Goal: Transaction & Acquisition: Download file/media

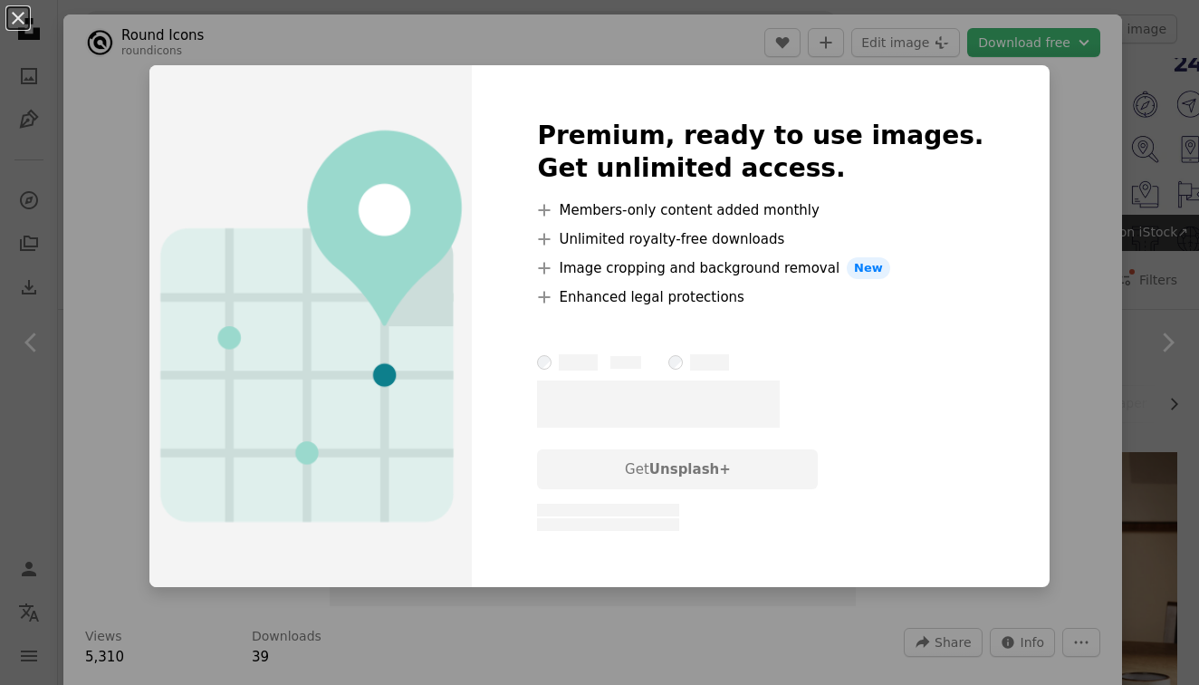
scroll to position [3991, 0]
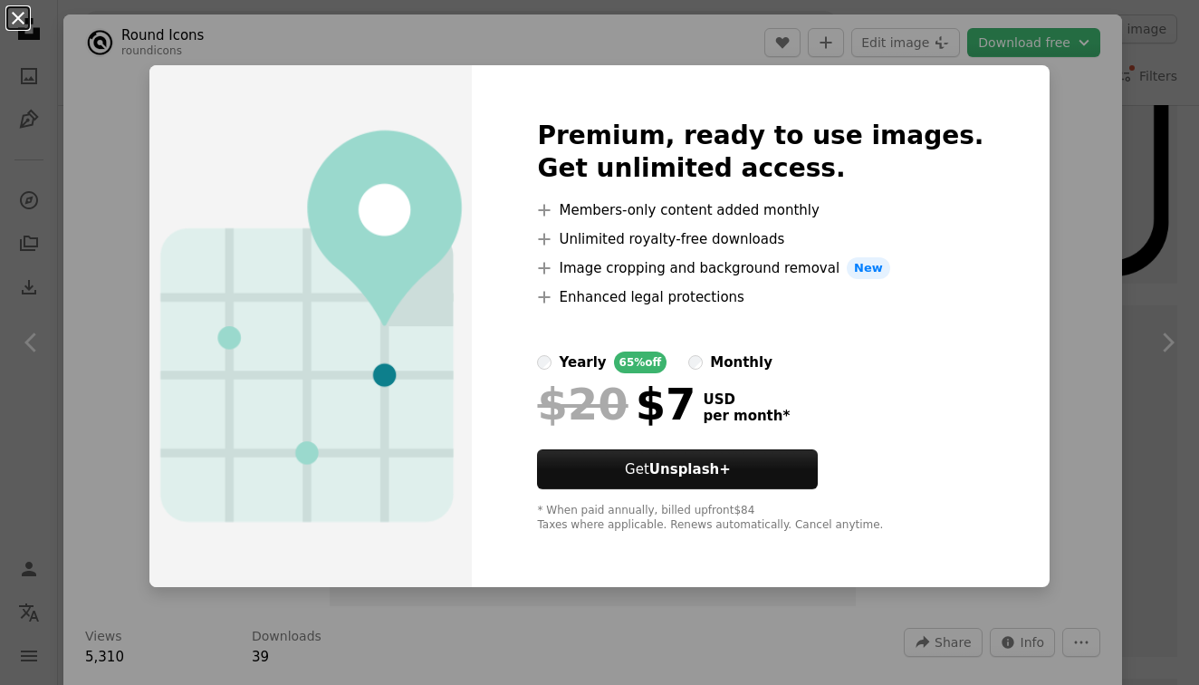
click at [16, 19] on button "An X shape" at bounding box center [18, 18] width 22 height 22
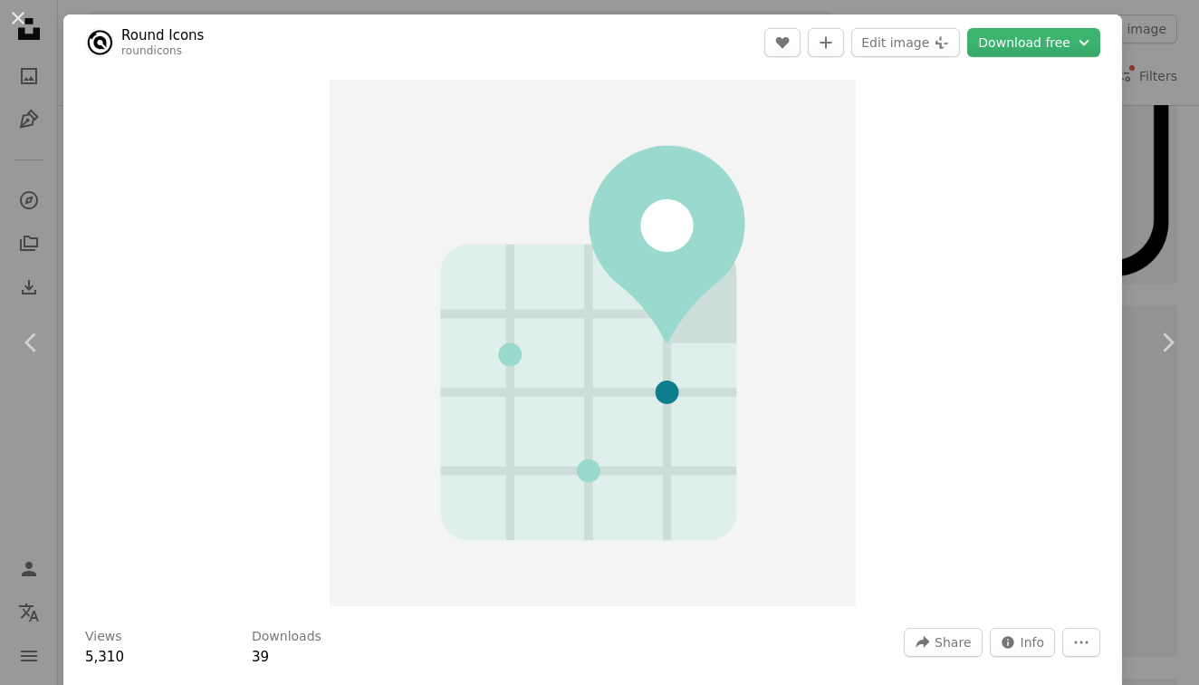
click at [1179, 221] on div "An X shape Chevron left Chevron right Round Icons roundicons A heart A plus sig…" at bounding box center [599, 342] width 1199 height 685
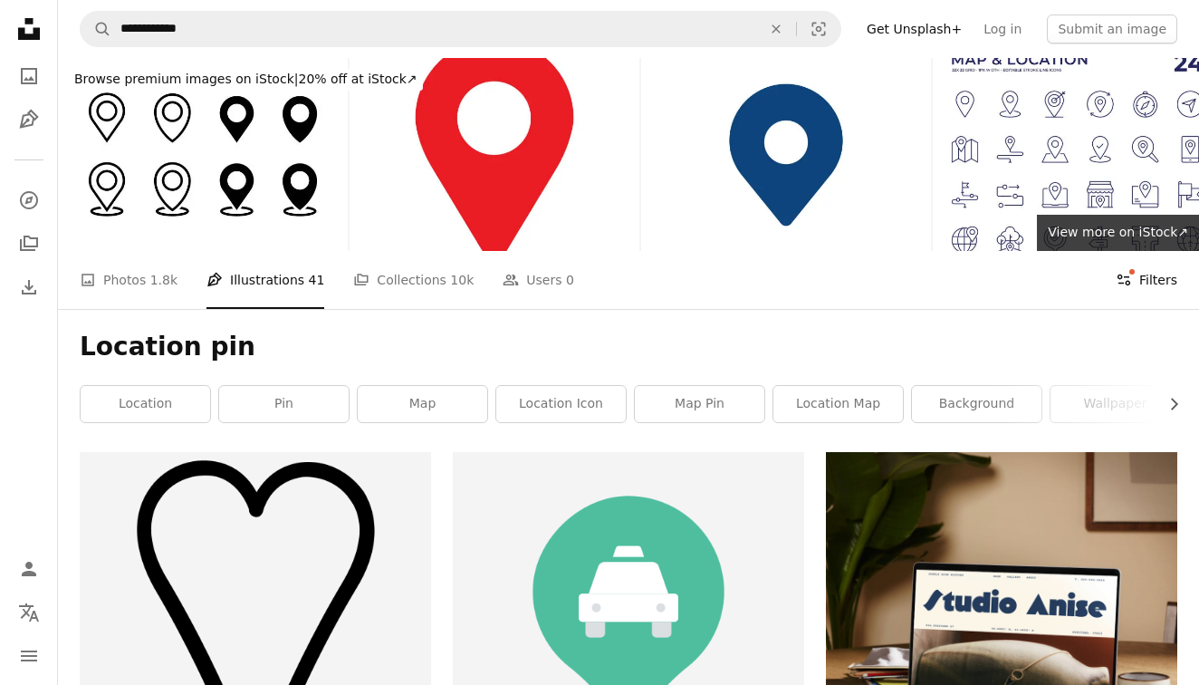
click at [1173, 285] on button "Filters Filters" at bounding box center [1147, 280] width 62 height 58
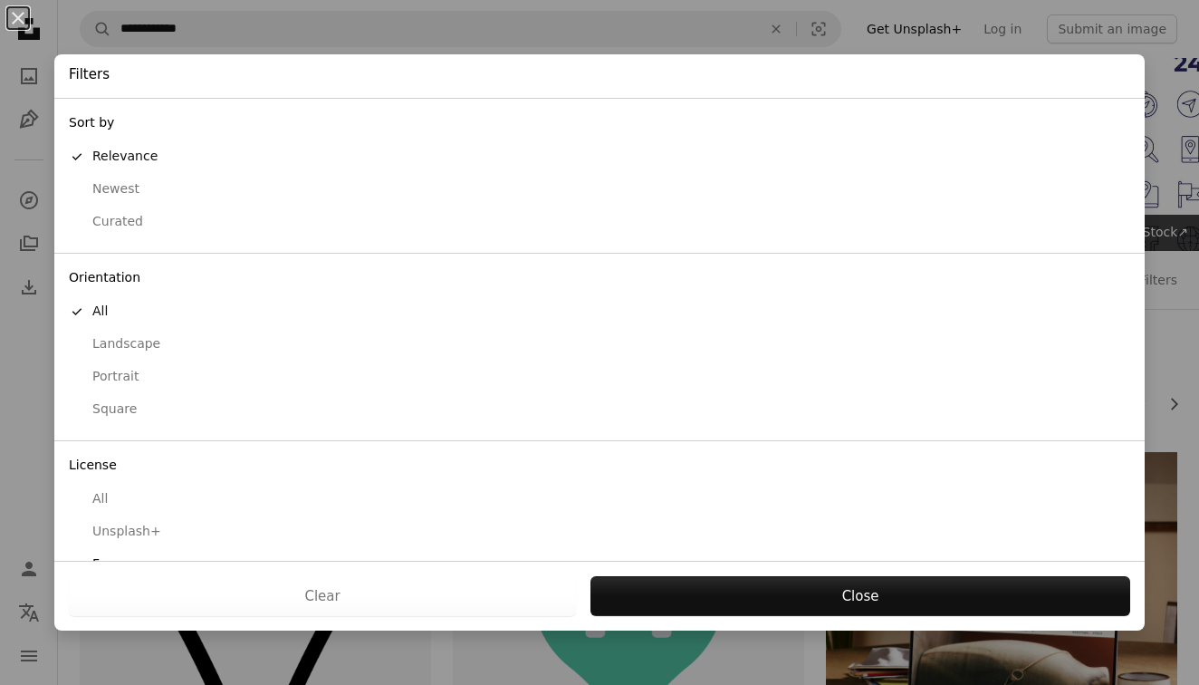
click at [145, 344] on div "Landscape" at bounding box center [600, 344] width 1062 height 18
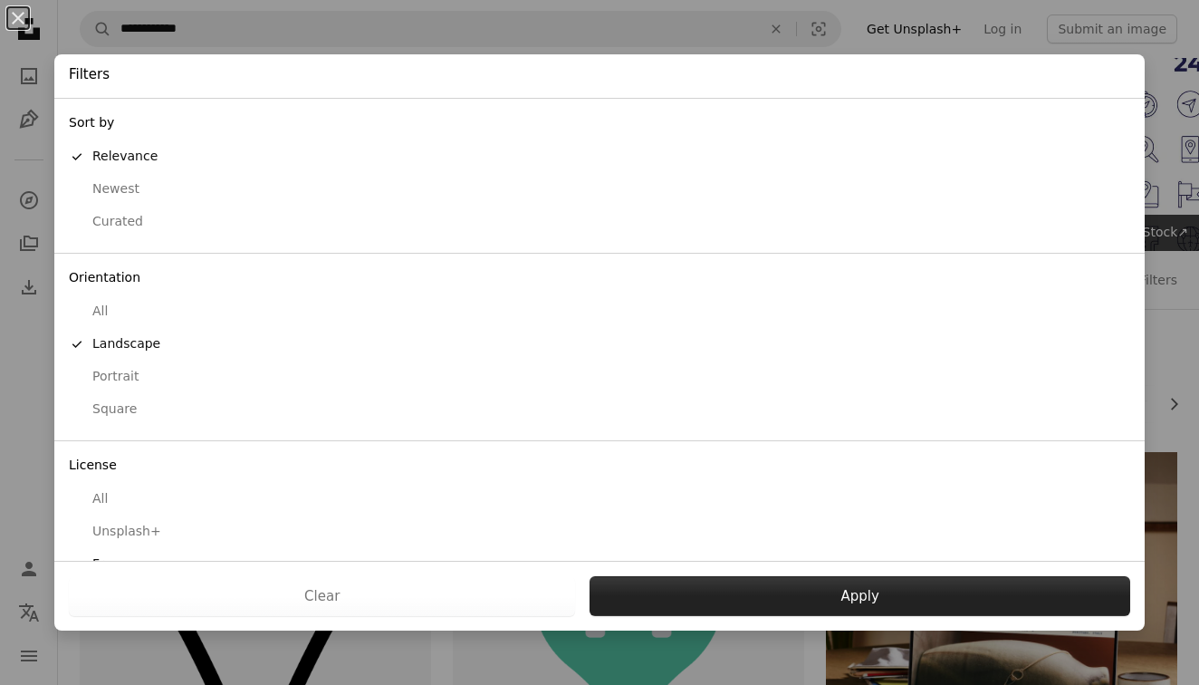
click at [693, 595] on button "Apply" at bounding box center [860, 596] width 541 height 40
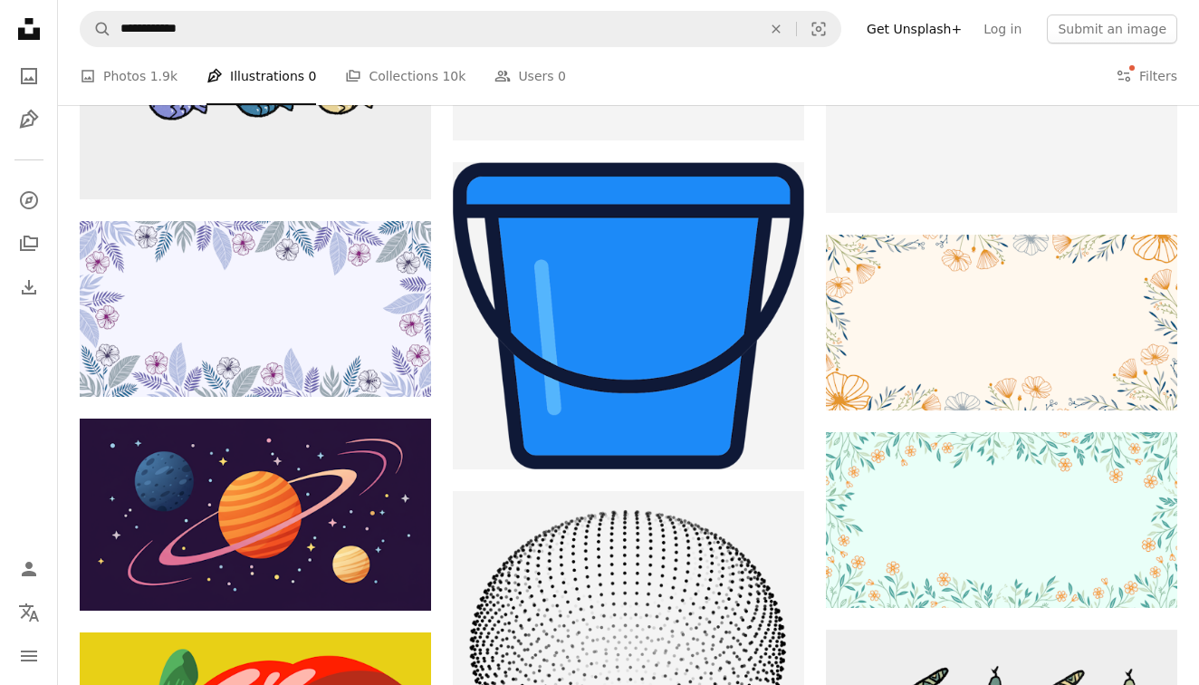
scroll to position [15386, 0]
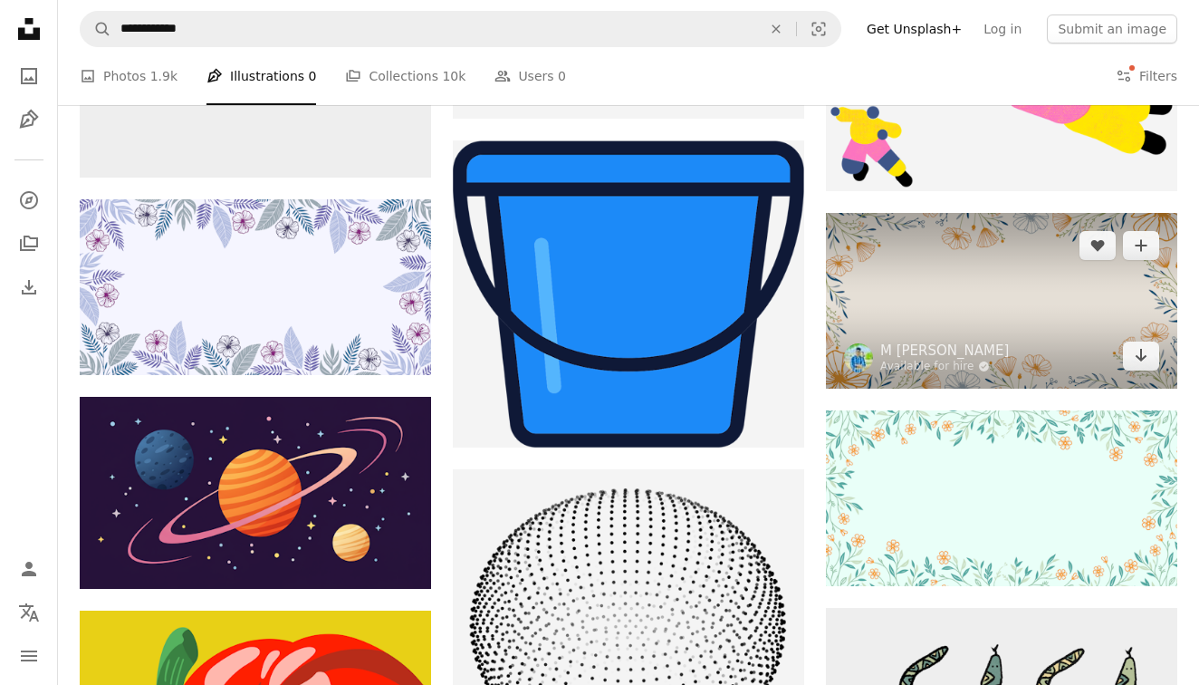
click at [974, 283] on img at bounding box center [1001, 301] width 351 height 176
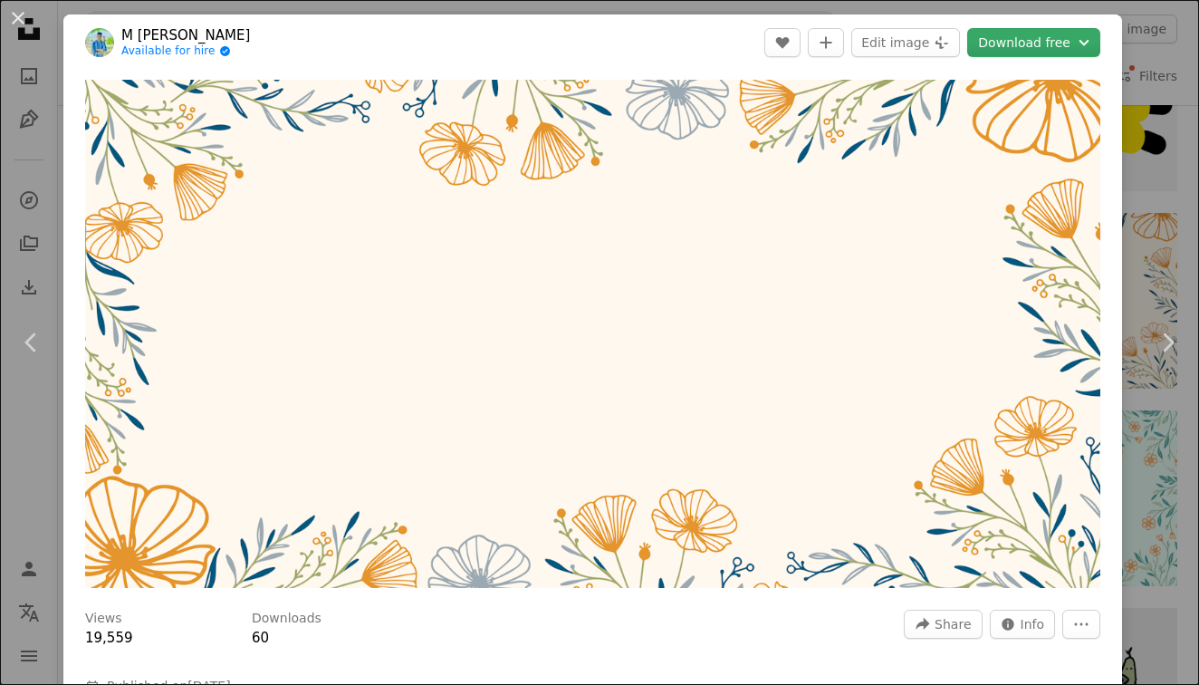
click at [1029, 51] on button "Download free Chevron down" at bounding box center [1033, 42] width 133 height 29
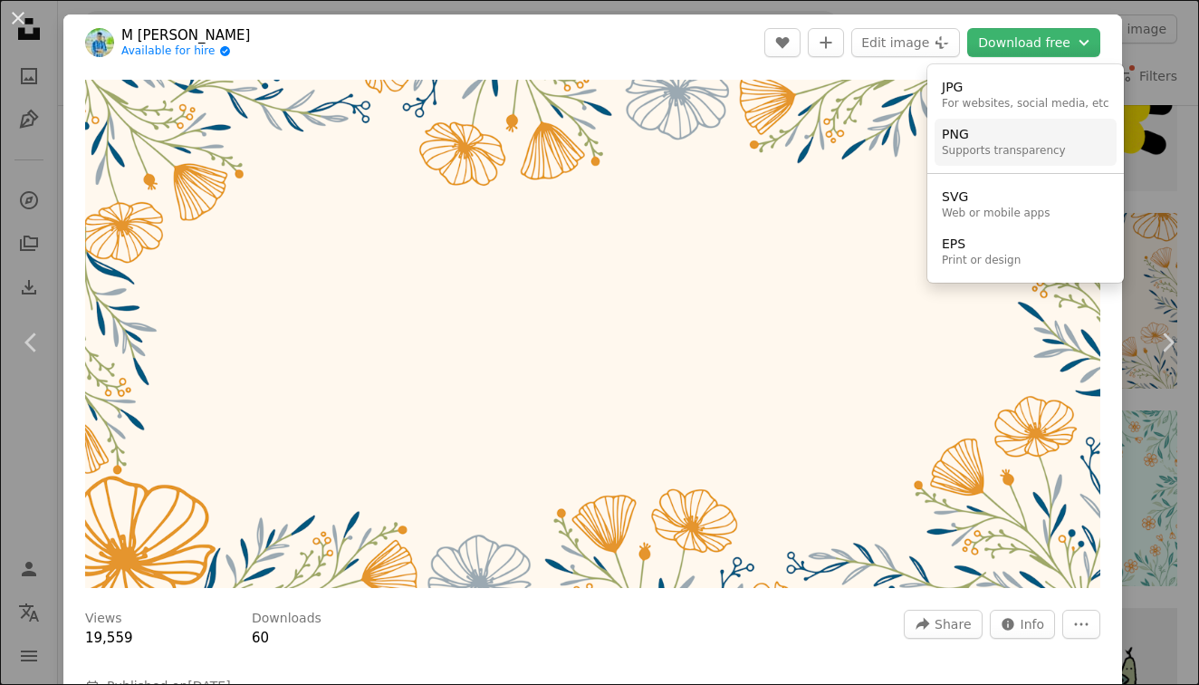
click at [977, 151] on div "Supports transparency" at bounding box center [1004, 151] width 124 height 14
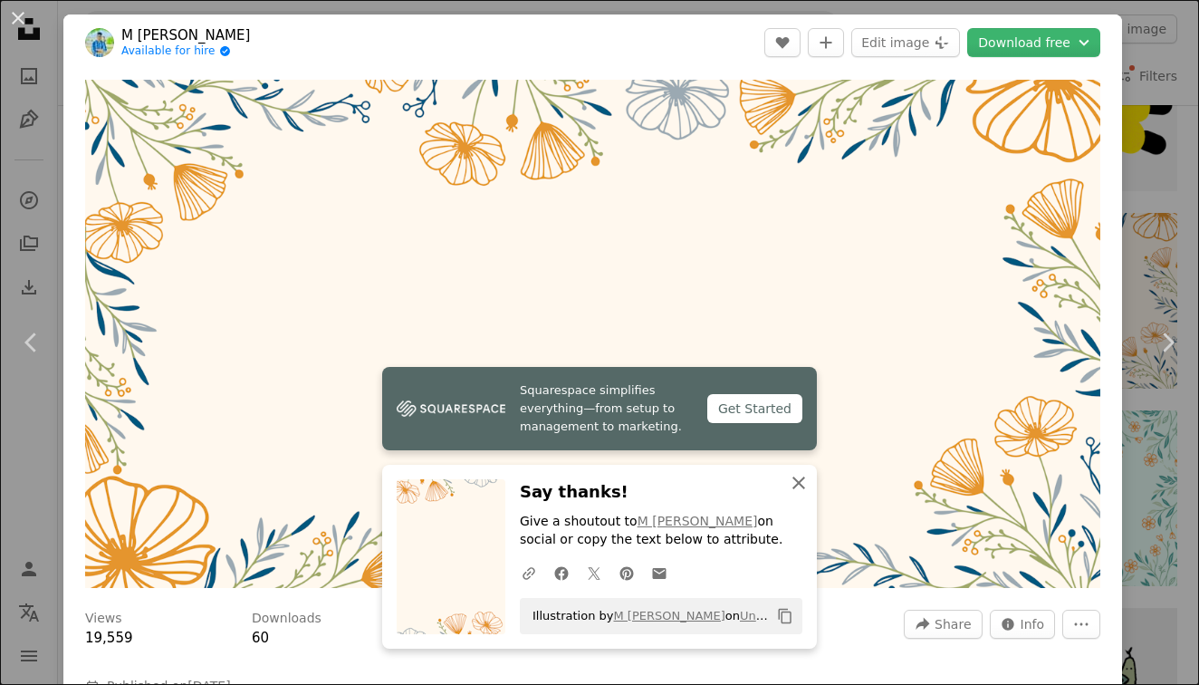
click at [799, 482] on icon "An X shape" at bounding box center [799, 483] width 22 height 22
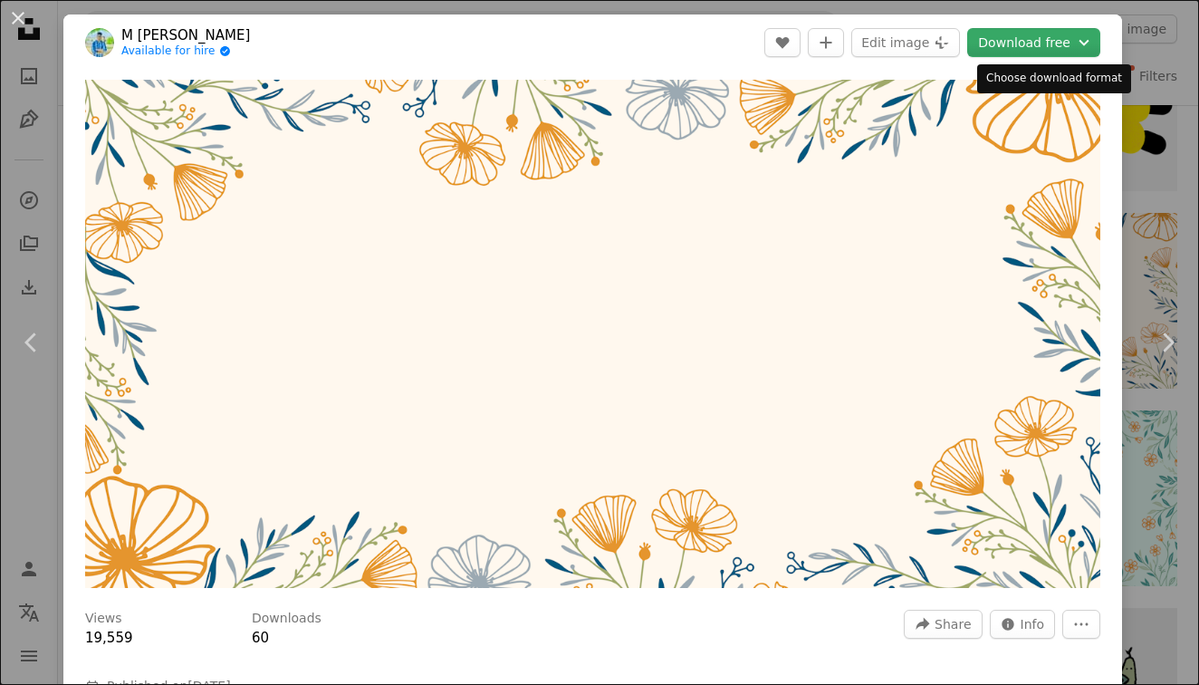
click at [1028, 44] on button "Download free Chevron down" at bounding box center [1033, 42] width 133 height 29
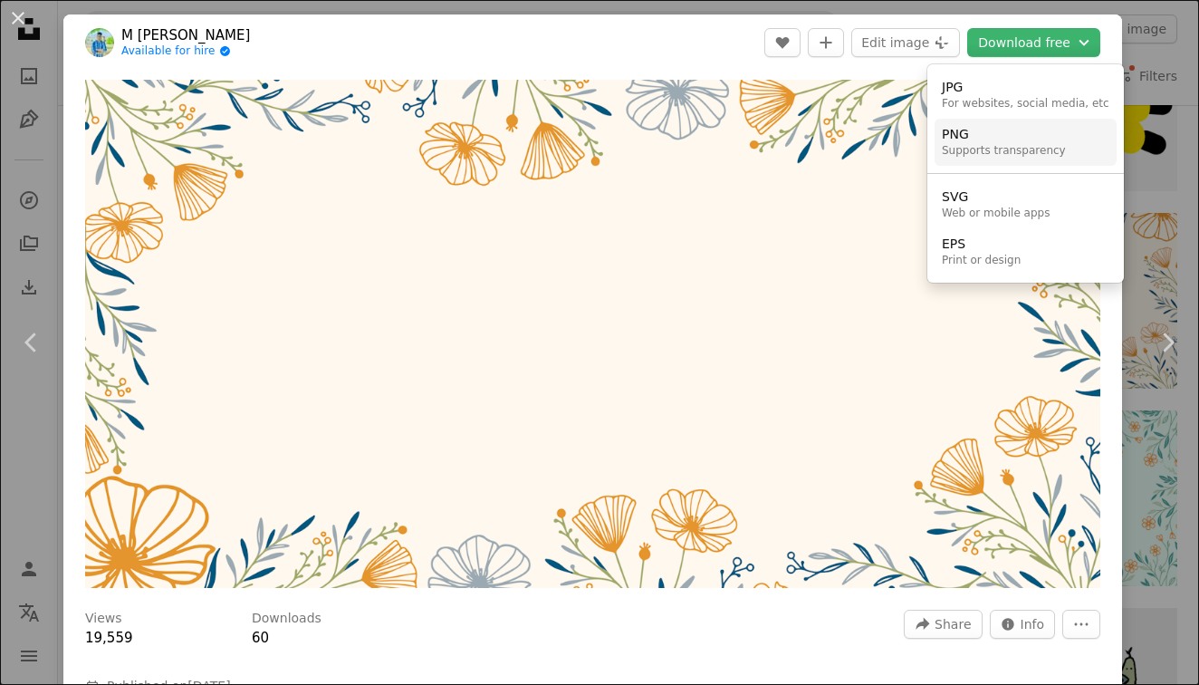
click at [968, 161] on link "PNG Supports transparency" at bounding box center [1026, 142] width 182 height 47
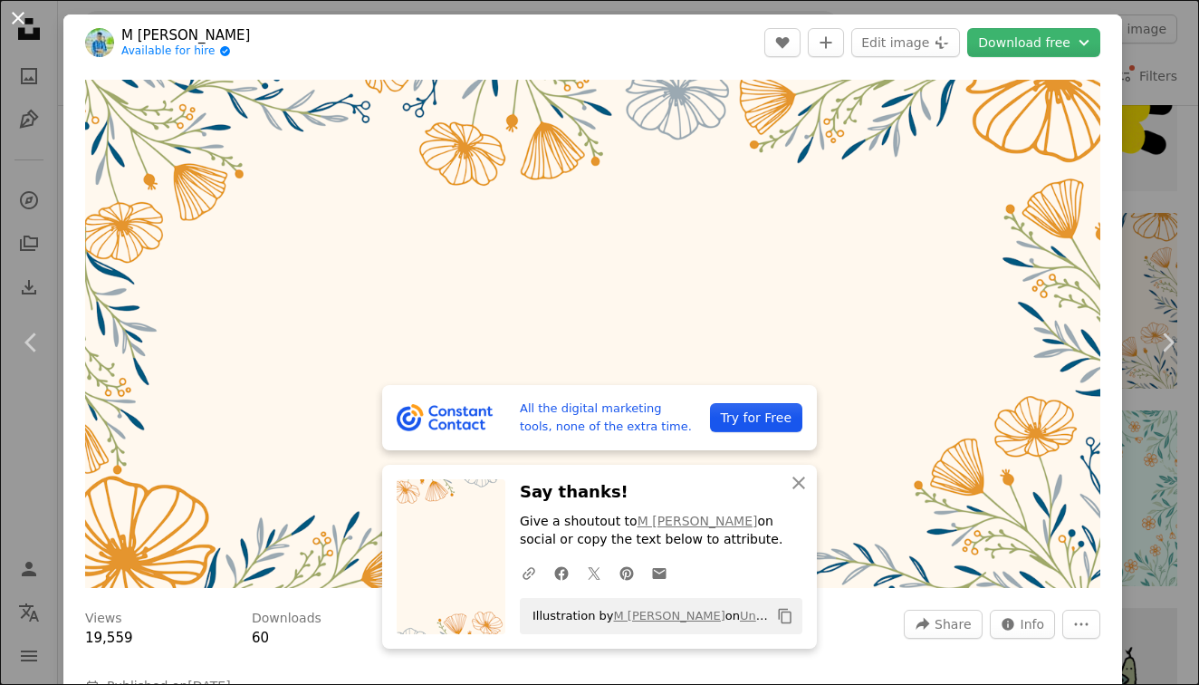
click at [22, 14] on button "An X shape" at bounding box center [18, 18] width 22 height 22
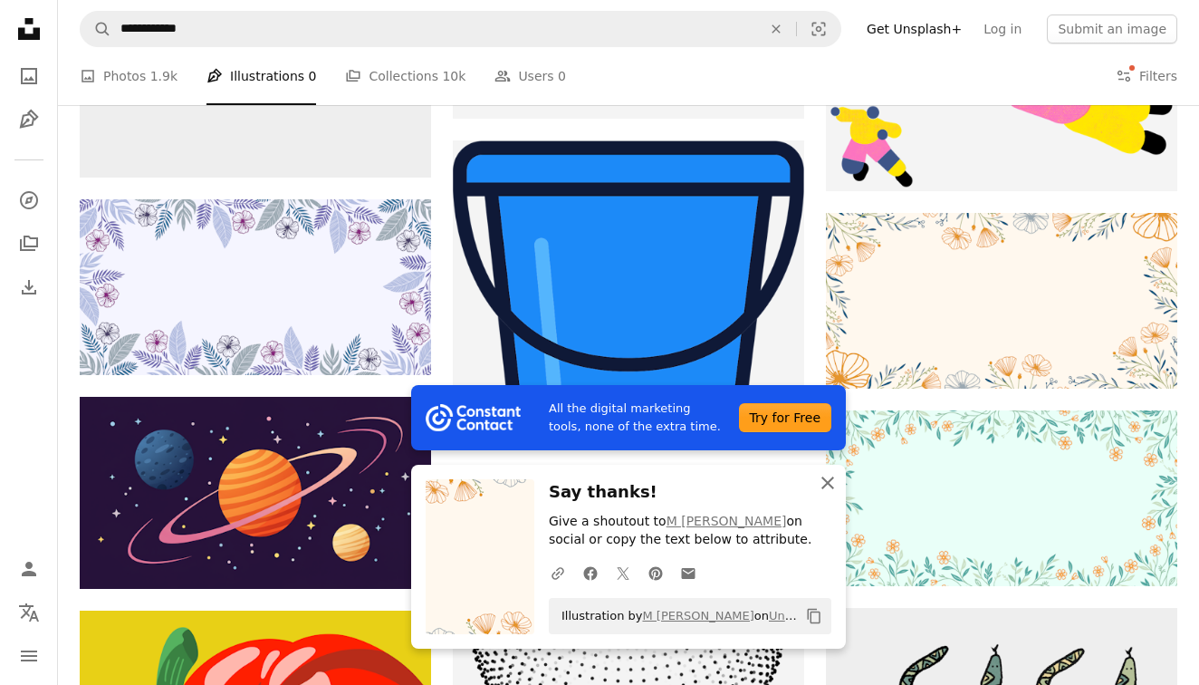
click at [829, 488] on icon "An X shape" at bounding box center [828, 483] width 22 height 22
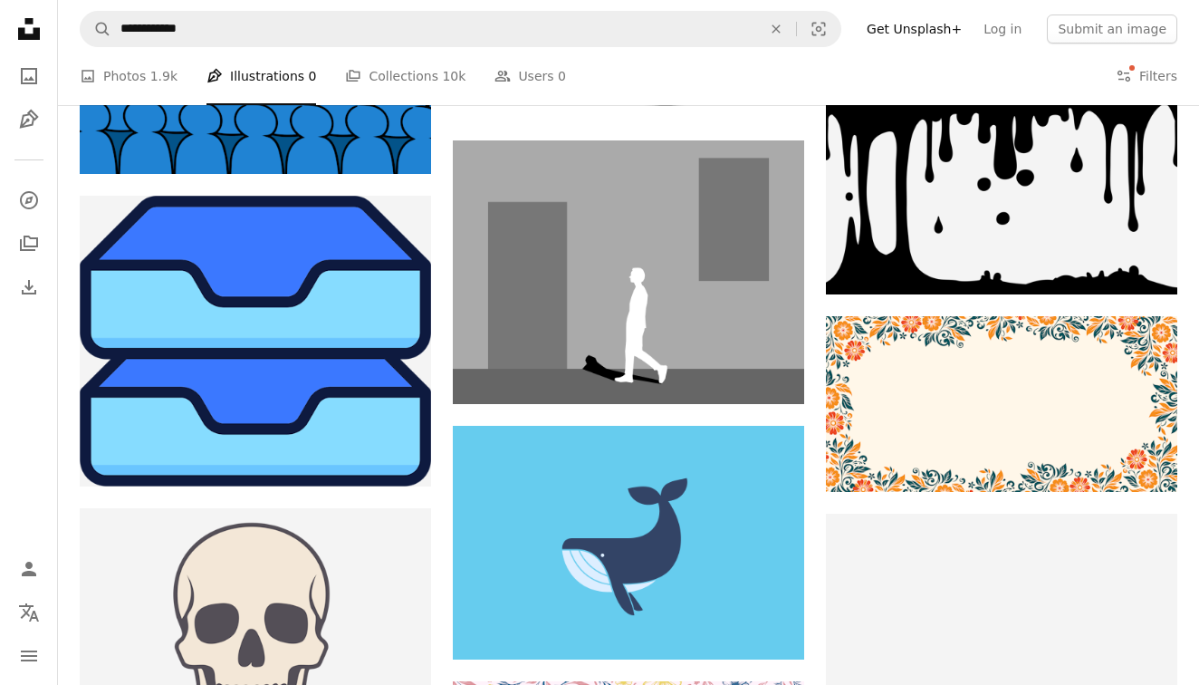
scroll to position [9726, 0]
